Goal: Task Accomplishment & Management: Manage account settings

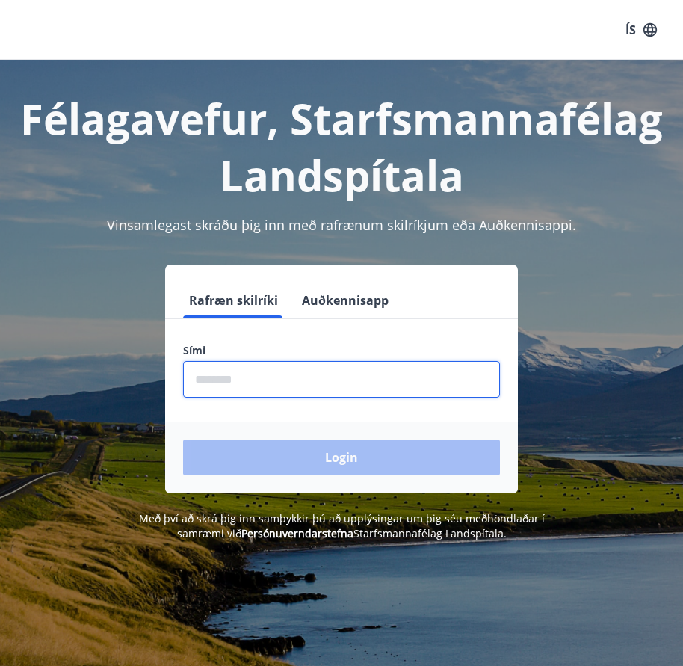
click at [314, 377] on input "phone" at bounding box center [341, 379] width 317 height 37
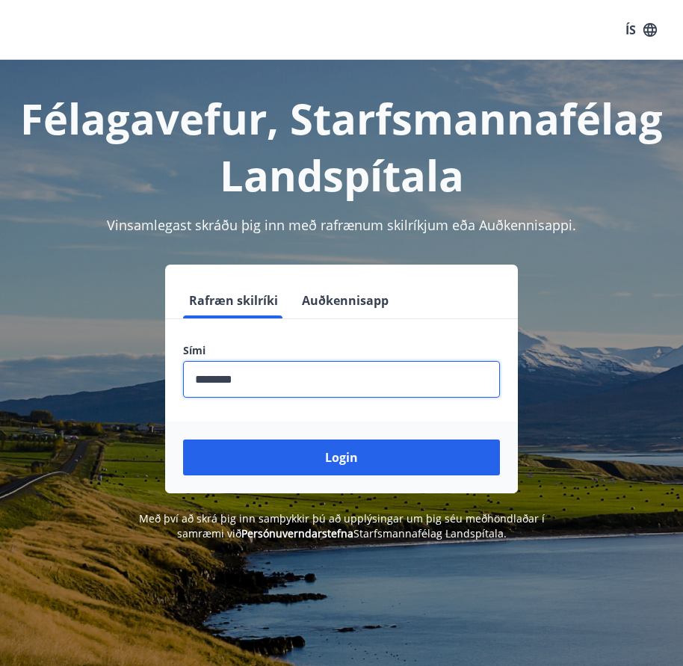
type input "********"
click at [360, 457] on button "Login" at bounding box center [341, 458] width 317 height 36
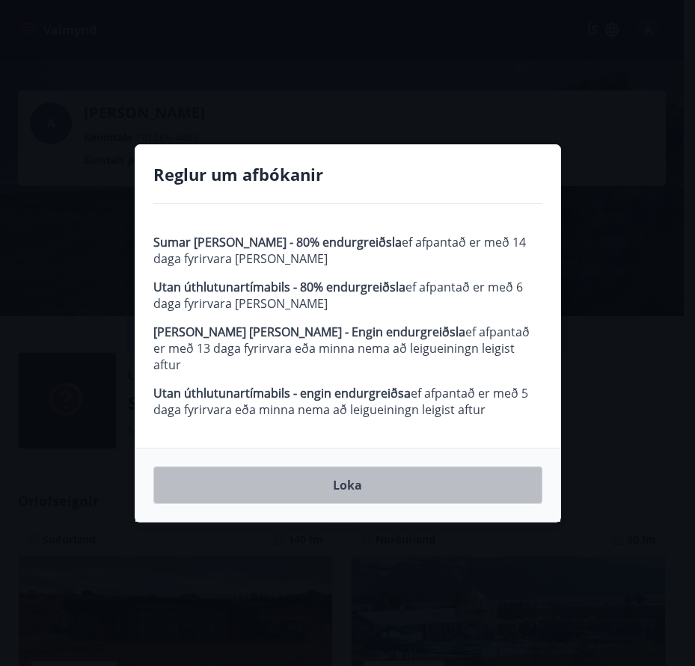
click at [381, 479] on button "Loka" at bounding box center [347, 485] width 389 height 37
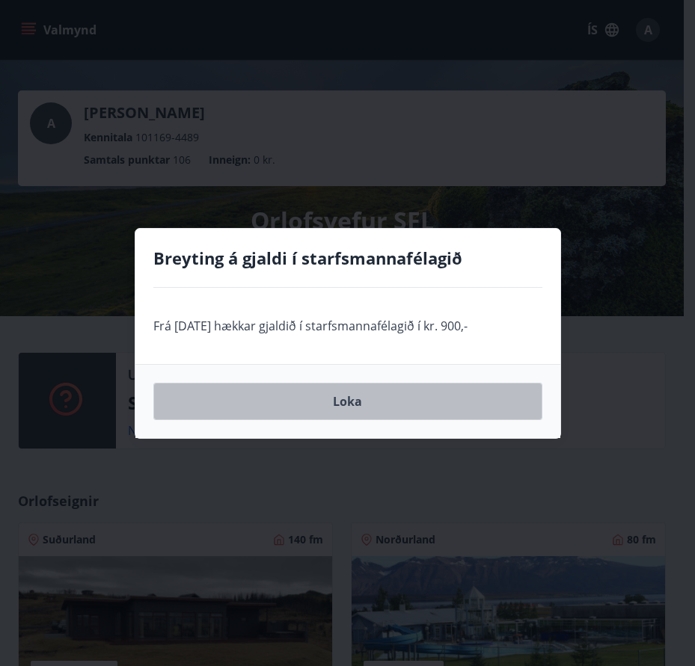
click at [349, 400] on button "Loka" at bounding box center [347, 401] width 389 height 37
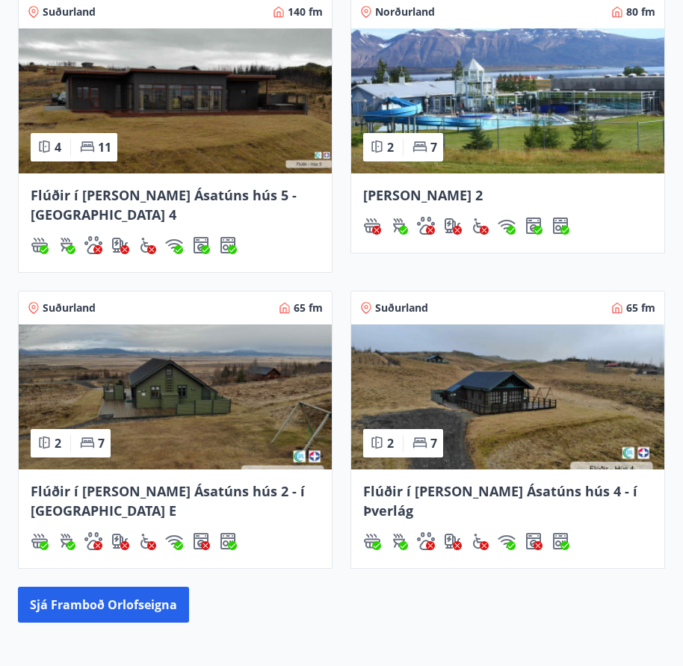
scroll to position [598, 0]
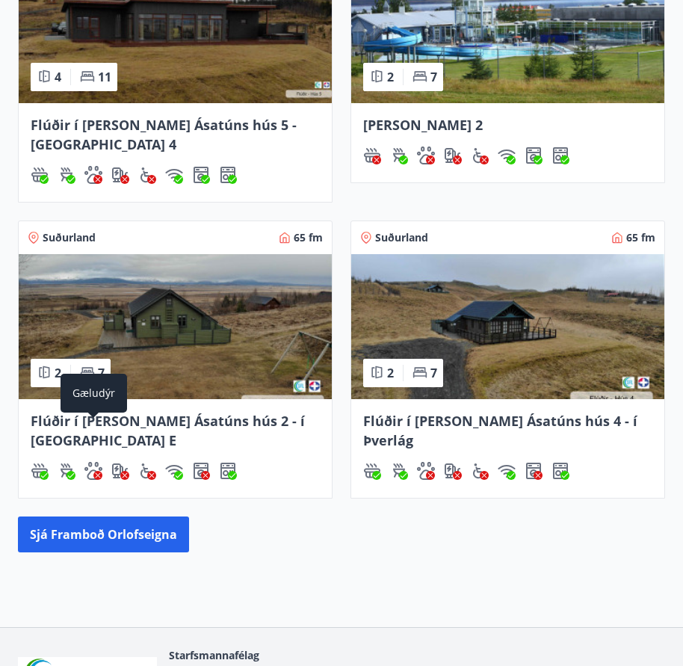
click at [96, 462] on img "Gæludýr" at bounding box center [93, 471] width 18 height 18
